Goal: Information Seeking & Learning: Learn about a topic

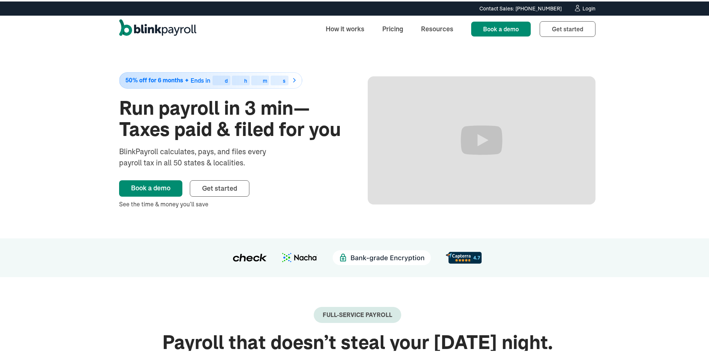
click at [461, 255] on img at bounding box center [464, 256] width 36 height 12
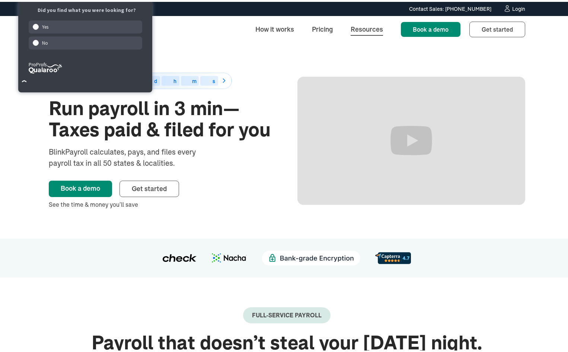
click at [365, 33] on link "Resources" at bounding box center [367, 27] width 44 height 16
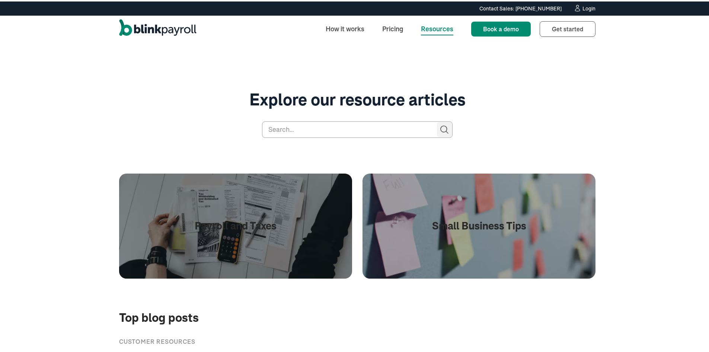
click at [187, 31] on img "home" at bounding box center [157, 27] width 77 height 19
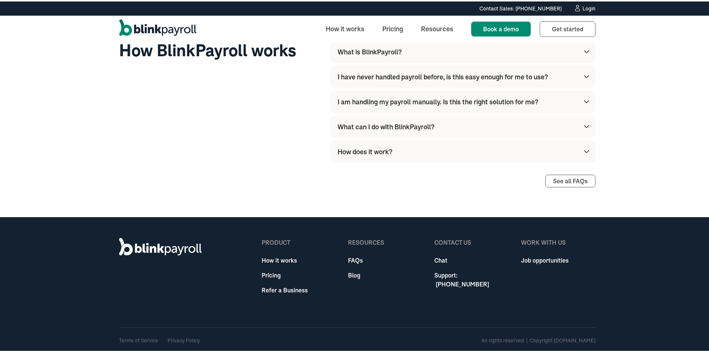
click at [293, 259] on link "How it works" at bounding box center [285, 258] width 46 height 9
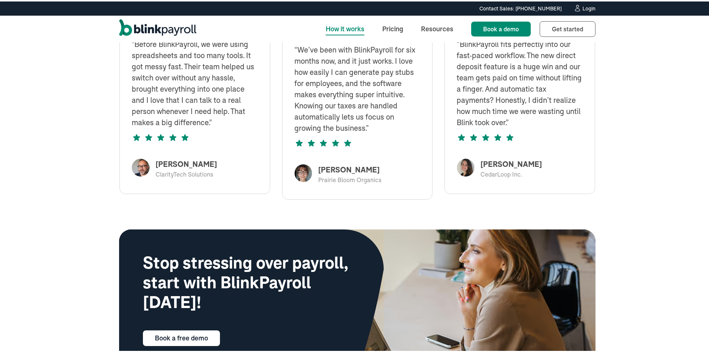
scroll to position [2401, 0]
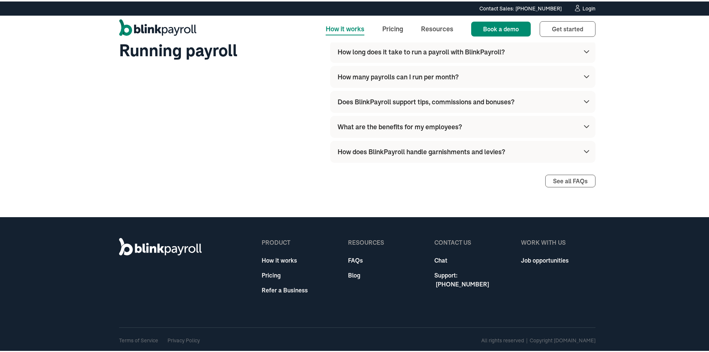
click at [562, 339] on div "All rights reserved | Copyright [DOMAIN_NAME]" at bounding box center [538, 339] width 114 height 8
click at [355, 256] on link "FAQs" at bounding box center [366, 258] width 36 height 9
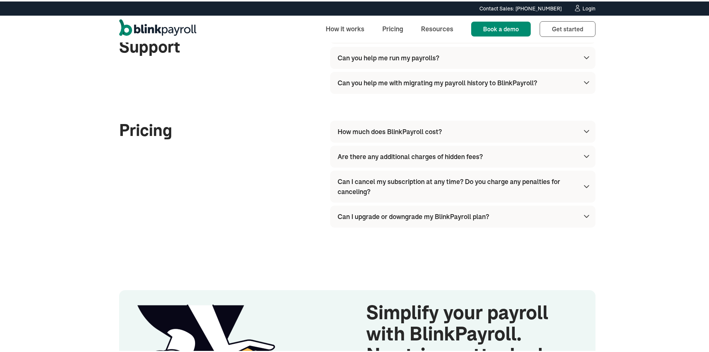
scroll to position [852, 0]
click at [432, 130] on div "How much does BlinkPayroll cost?" at bounding box center [390, 130] width 104 height 10
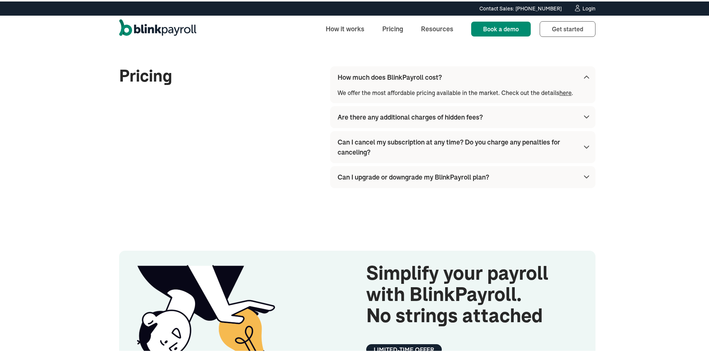
scroll to position [915, 0]
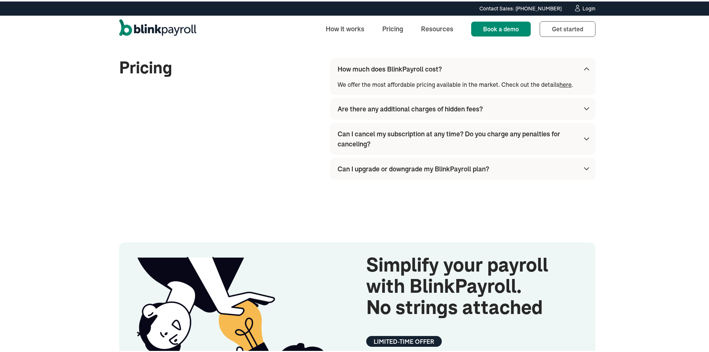
click at [439, 173] on div "Can I upgrade or downgrade my BlinkPayroll plan?" at bounding box center [464, 167] width 253 height 22
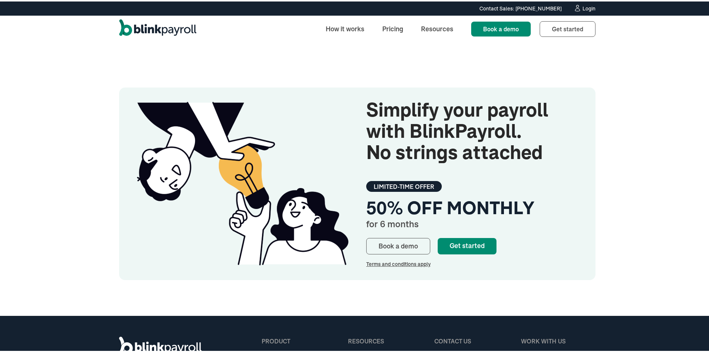
scroll to position [1169, 0]
